Goal: Task Accomplishment & Management: Manage account settings

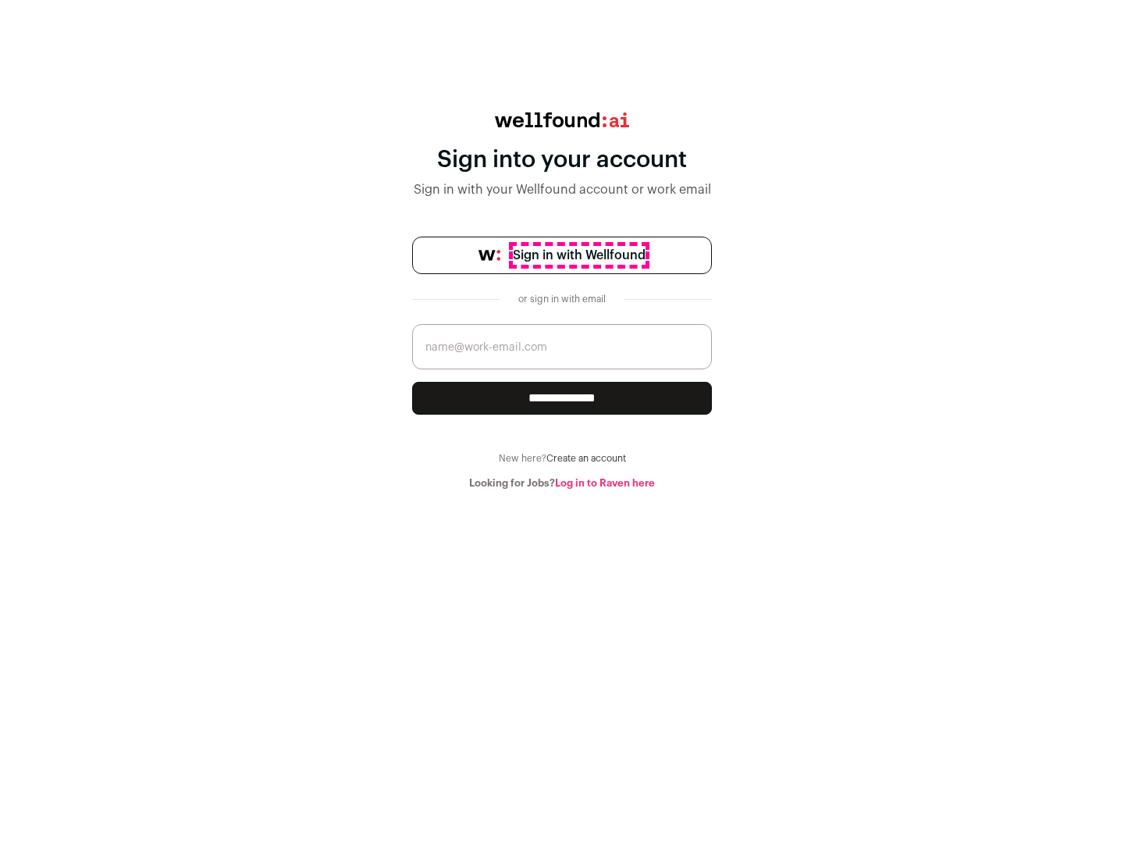
click at [578, 255] on span "Sign in with Wellfound" at bounding box center [579, 255] width 133 height 19
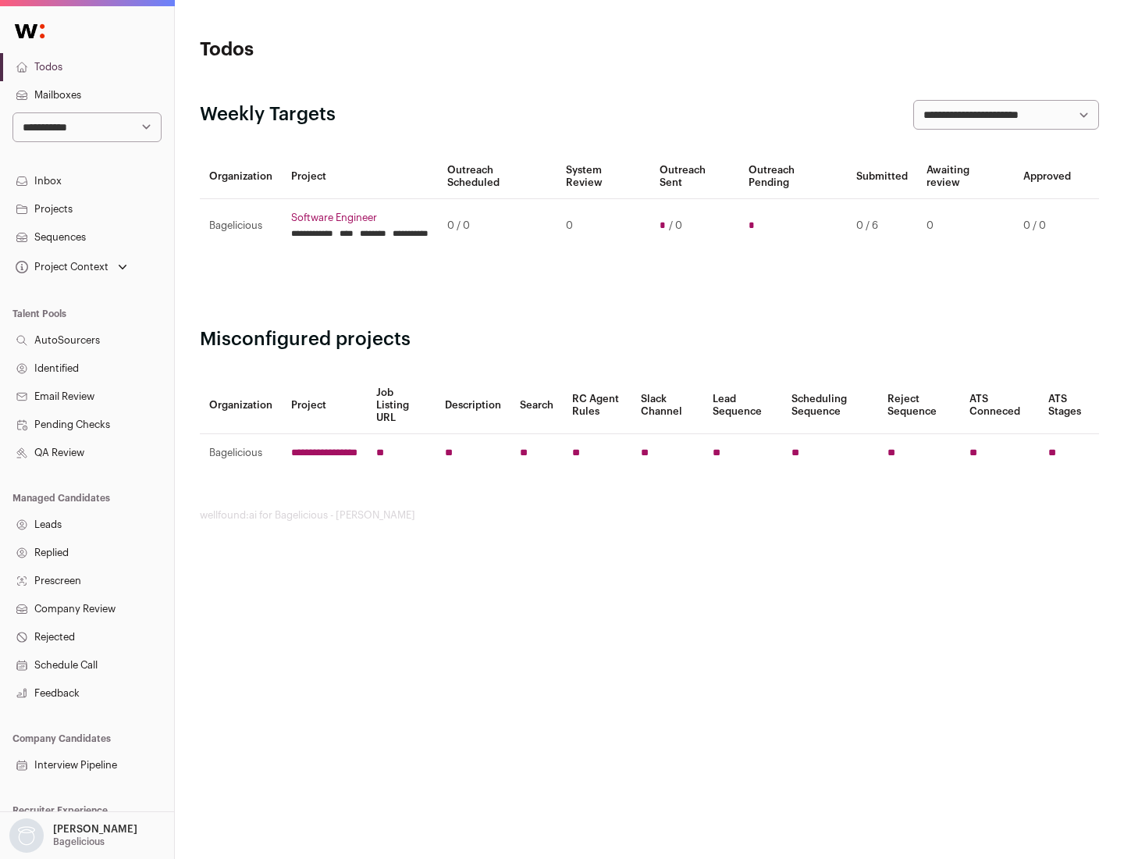
click at [87, 208] on link "Projects" at bounding box center [87, 209] width 174 height 28
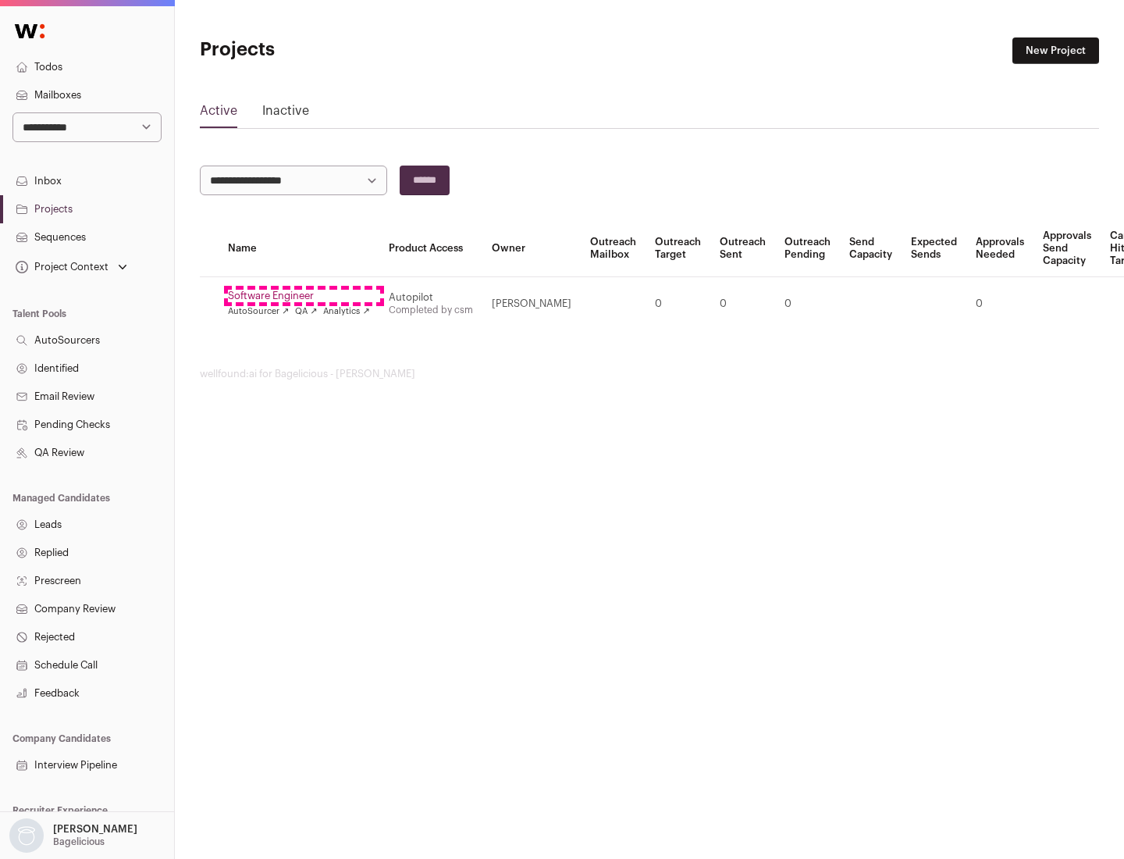
click at [304, 296] on link "Software Engineer" at bounding box center [299, 296] width 142 height 12
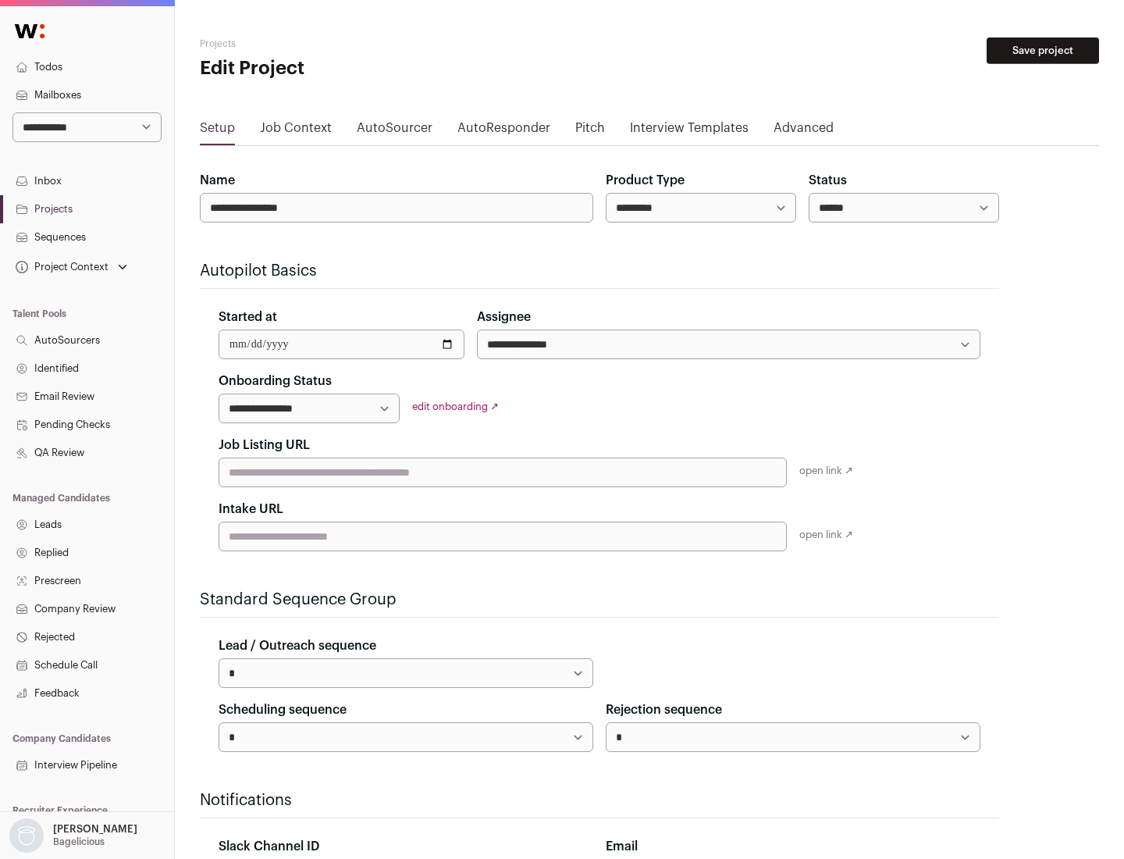
click at [1043, 51] on button "Save project" at bounding box center [1043, 50] width 112 height 27
